Goal: Transaction & Acquisition: Register for event/course

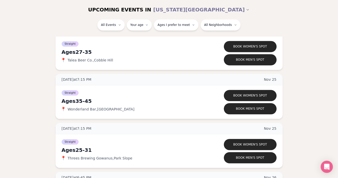
scroll to position [2566, 0]
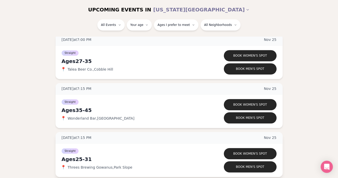
click at [96, 164] on span "Threes Brewing Gowanus , Park Slope" at bounding box center [100, 166] width 65 height 5
copy span "Threes Brewing Gowanus , Park Slope"
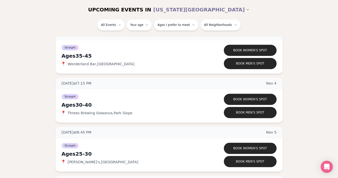
scroll to position [1689, 0]
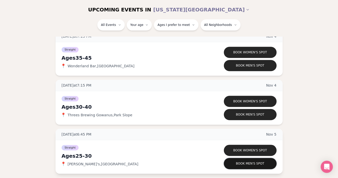
click at [241, 162] on button "Book men's spot" at bounding box center [250, 163] width 53 height 11
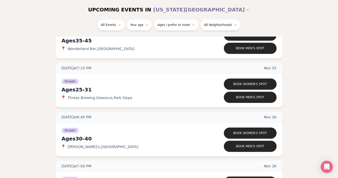
scroll to position [2636, 0]
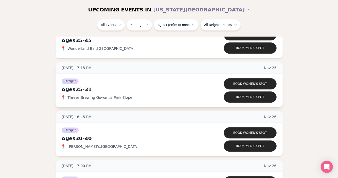
click at [98, 95] on span "Threes Brewing Gowanus , Park Slope" at bounding box center [100, 97] width 65 height 5
copy span "Threes Brewing Gowanus , Park Slope"
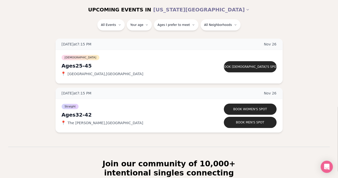
scroll to position [2861, 0]
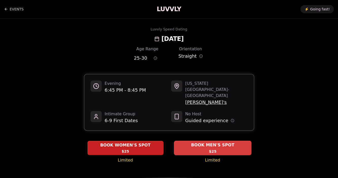
click at [221, 142] on span "BOOK MEN'S SPOT" at bounding box center [212, 145] width 45 height 6
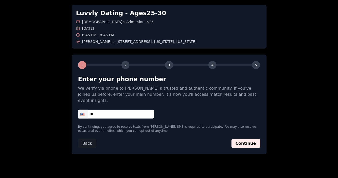
scroll to position [25, 0]
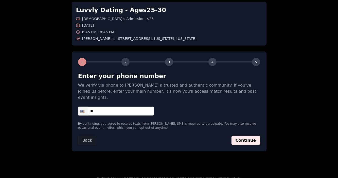
click at [134, 106] on input "**" at bounding box center [116, 110] width 76 height 9
type input "**********"
click at [241, 136] on button "Continue" at bounding box center [245, 140] width 29 height 9
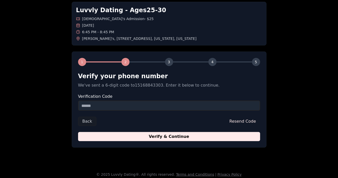
click at [160, 106] on input "Verification Code" at bounding box center [169, 105] width 182 height 10
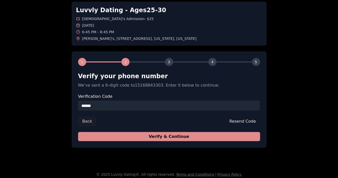
type input "******"
click at [178, 136] on button "Verify & Continue" at bounding box center [169, 136] width 182 height 9
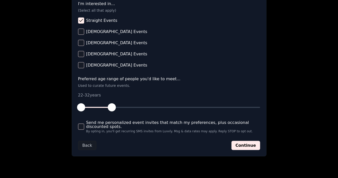
scroll to position [215, 0]
click at [161, 122] on span "Send me personalized event invites that match my preferences, plus occasional d…" at bounding box center [173, 124] width 174 height 8
click at [84, 123] on button "Send me personalized event invites that match my preferences, plus occasional d…" at bounding box center [81, 126] width 6 height 6
click at [245, 143] on button "Continue" at bounding box center [245, 144] width 29 height 9
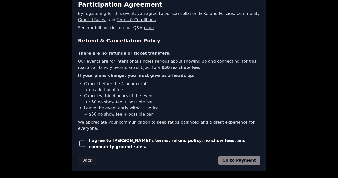
scroll to position [96, 0]
click at [183, 138] on span "I agree to [PERSON_NAME]'s terms, refund policy, no show fees, and community gr…" at bounding box center [174, 143] width 171 height 12
click at [84, 140] on span "button" at bounding box center [82, 143] width 6 height 6
click at [237, 156] on button "Go to Payment" at bounding box center [239, 160] width 42 height 9
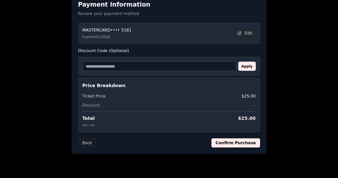
click at [229, 142] on button "Confirm Purchase" at bounding box center [235, 142] width 48 height 9
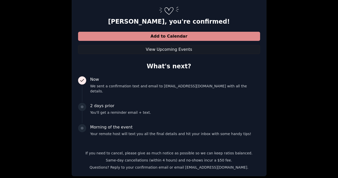
scroll to position [80, 0]
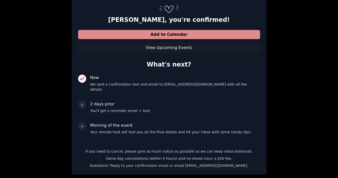
click at [179, 35] on button "Add to Calendar" at bounding box center [169, 34] width 182 height 9
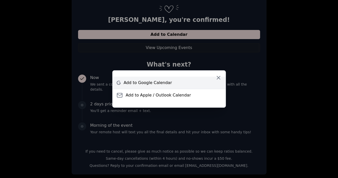
click at [161, 81] on span "Add to Google Calendar" at bounding box center [148, 83] width 48 height 6
